Goal: Information Seeking & Learning: Learn about a topic

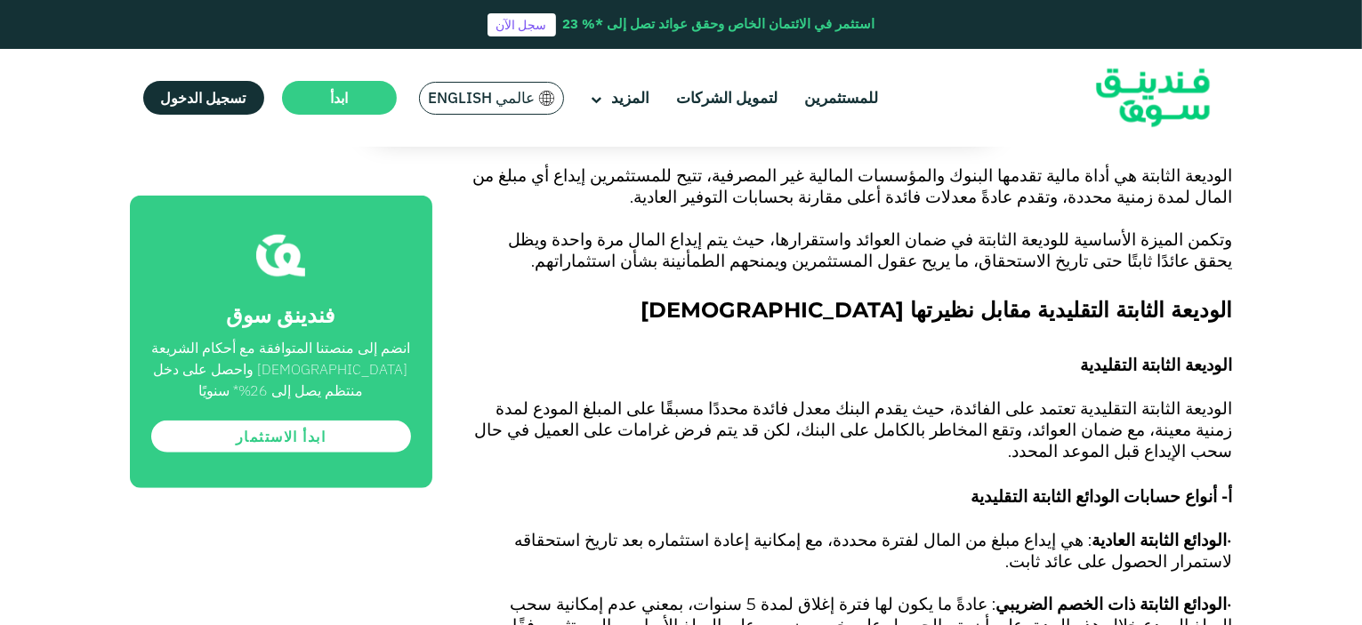
scroll to position [1370, 0]
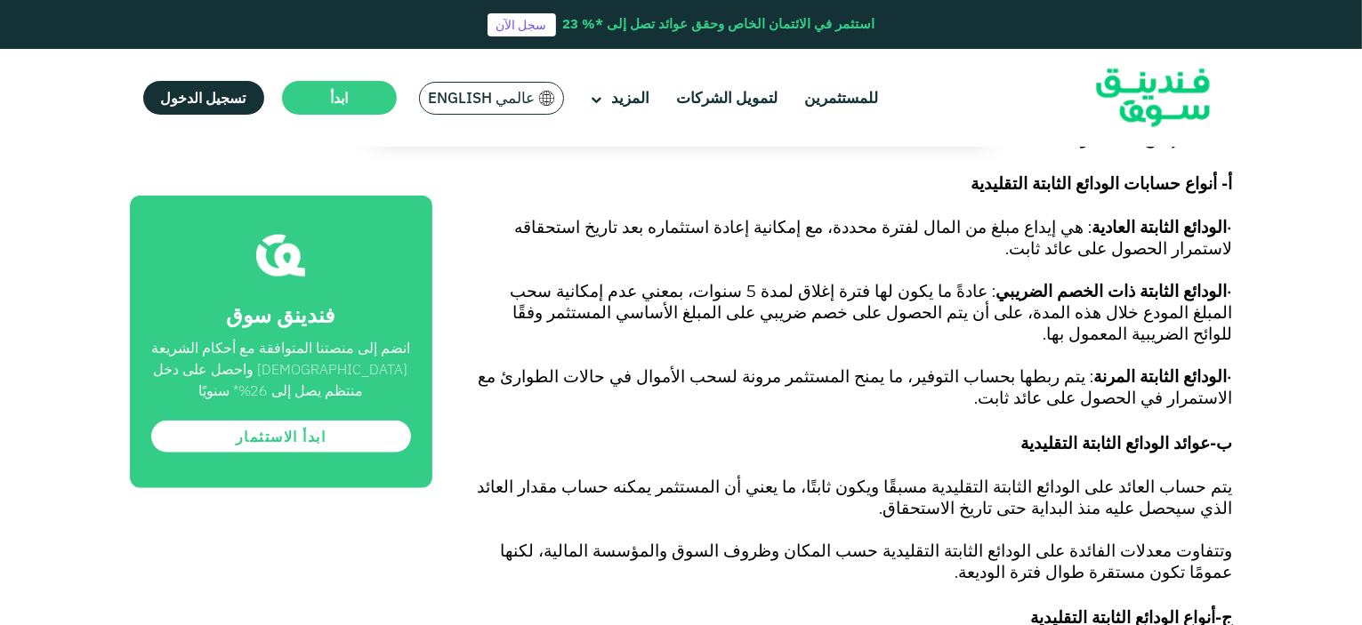
scroll to position [1690, 0]
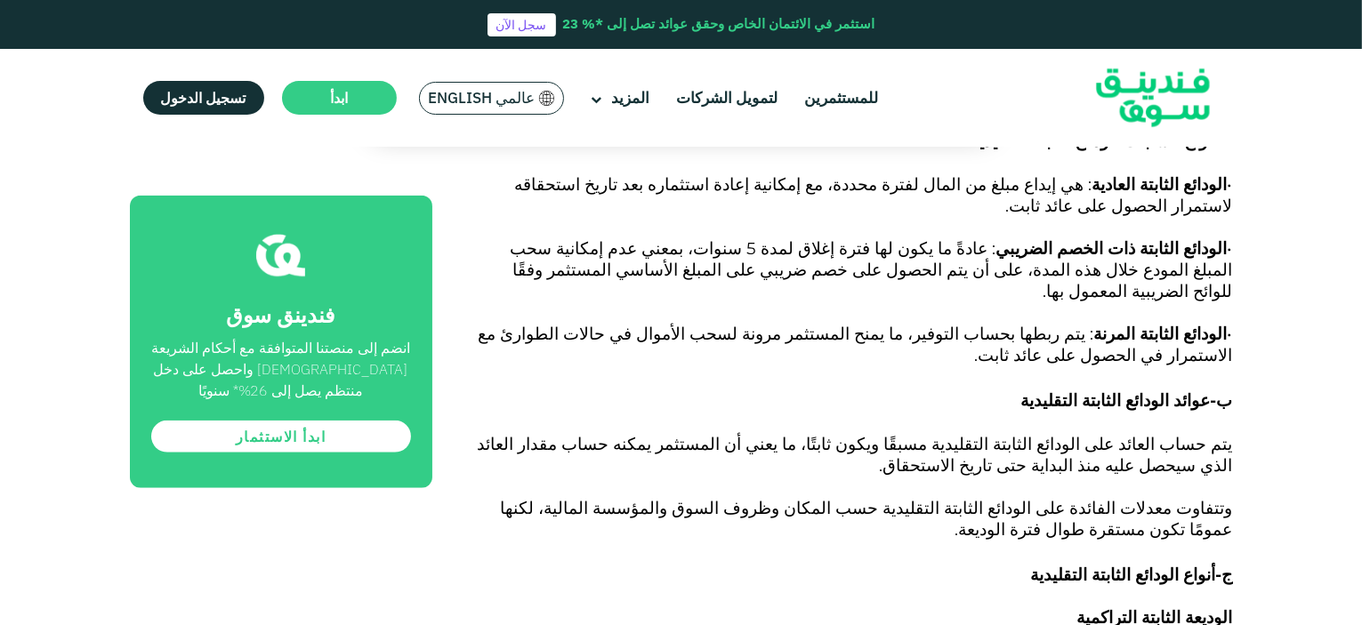
click at [1263, 81] on header "استثمر في الائتمان الخاص وحقق عوائد تصل إلى *% 23 سجل الآن للمستثمرين لتمويل ال…" at bounding box center [681, 73] width 1362 height 147
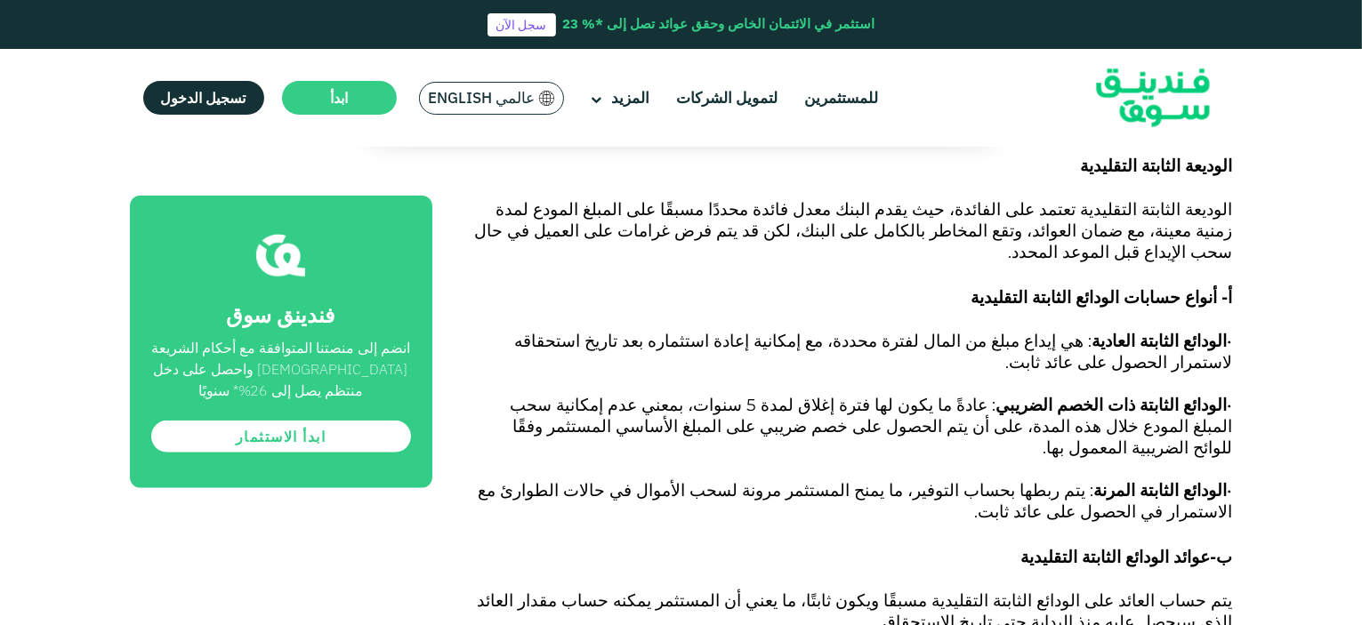
scroll to position [1423, 0]
